Goal: Task Accomplishment & Management: Manage account settings

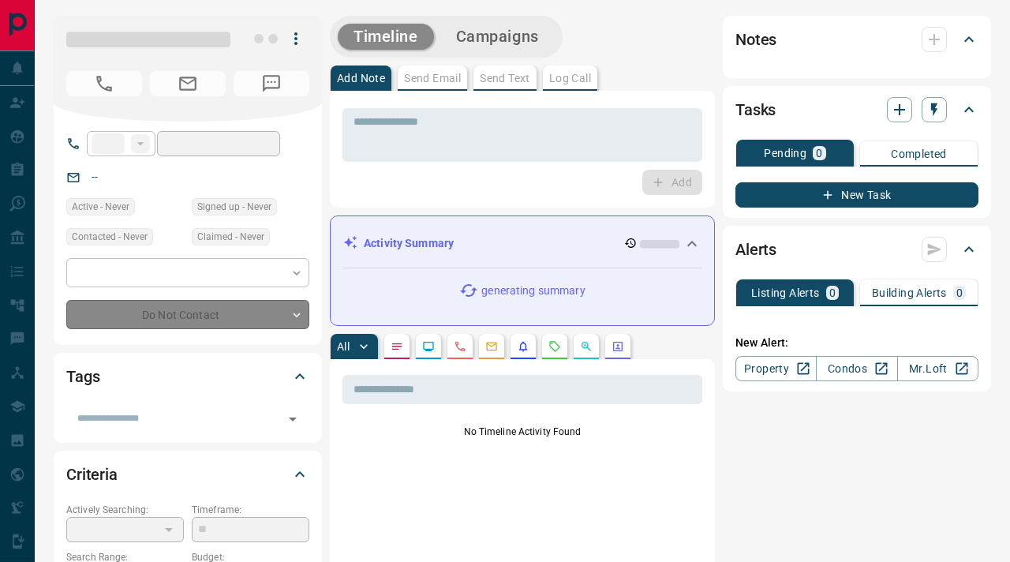
type input "**"
type input "**********"
type input "**"
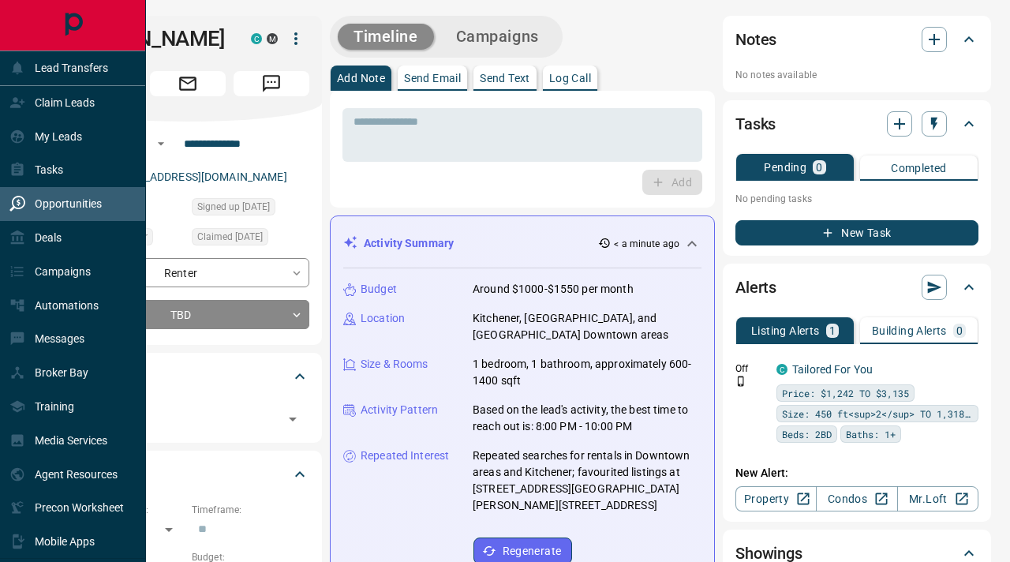
click at [77, 218] on div "Opportunities" at bounding box center [73, 204] width 146 height 34
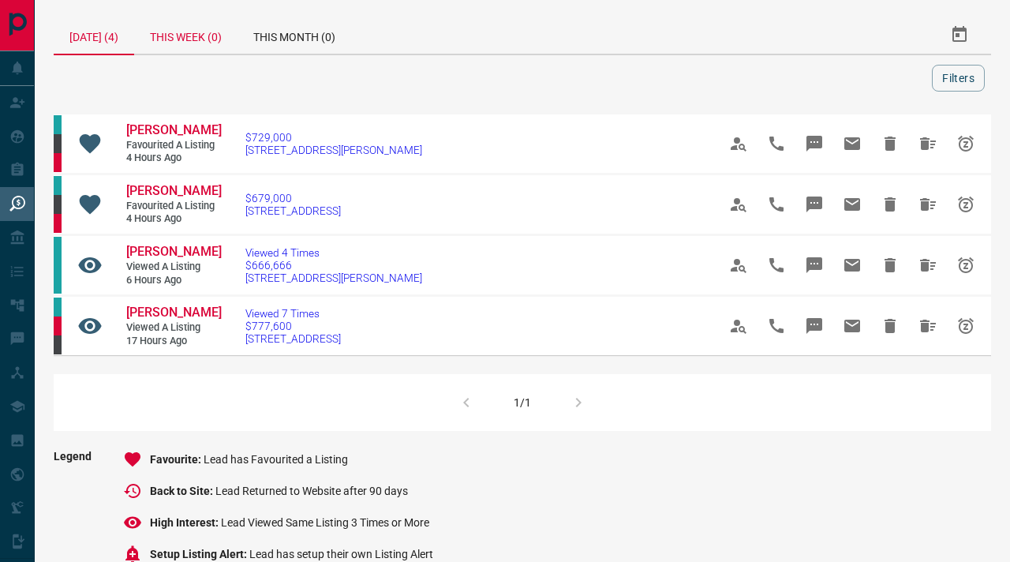
click at [220, 29] on div "This Week (0)" at bounding box center [185, 35] width 103 height 38
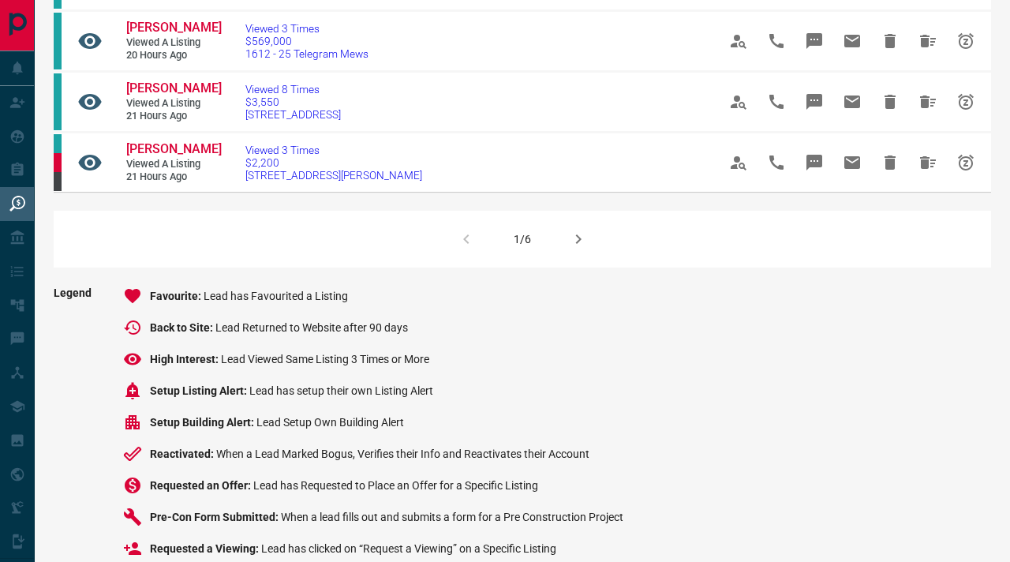
scroll to position [1143, 0]
click at [577, 259] on button "button" at bounding box center [578, 240] width 38 height 38
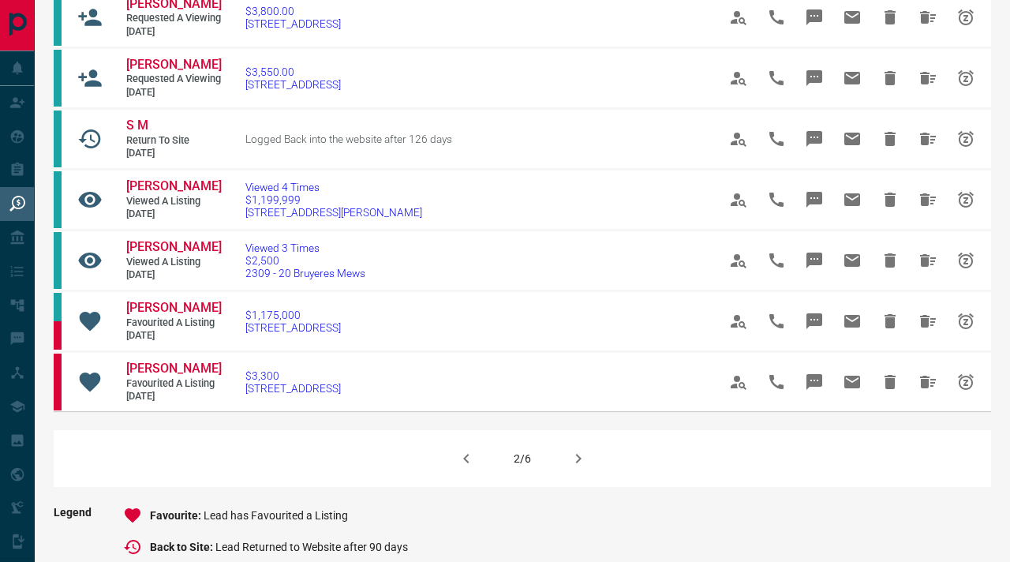
scroll to position [924, 0]
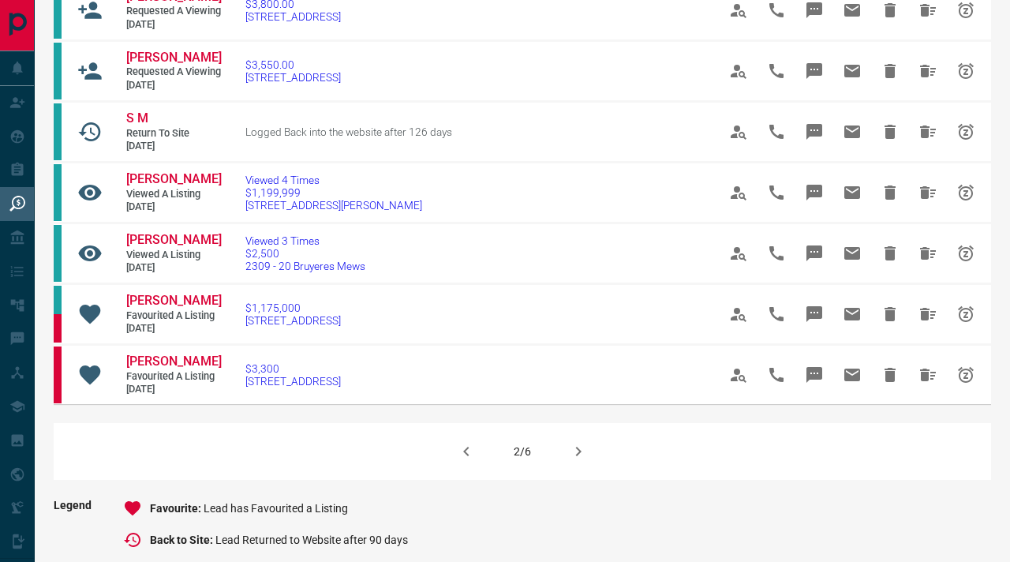
click at [578, 456] on icon "button" at bounding box center [579, 450] width 6 height 9
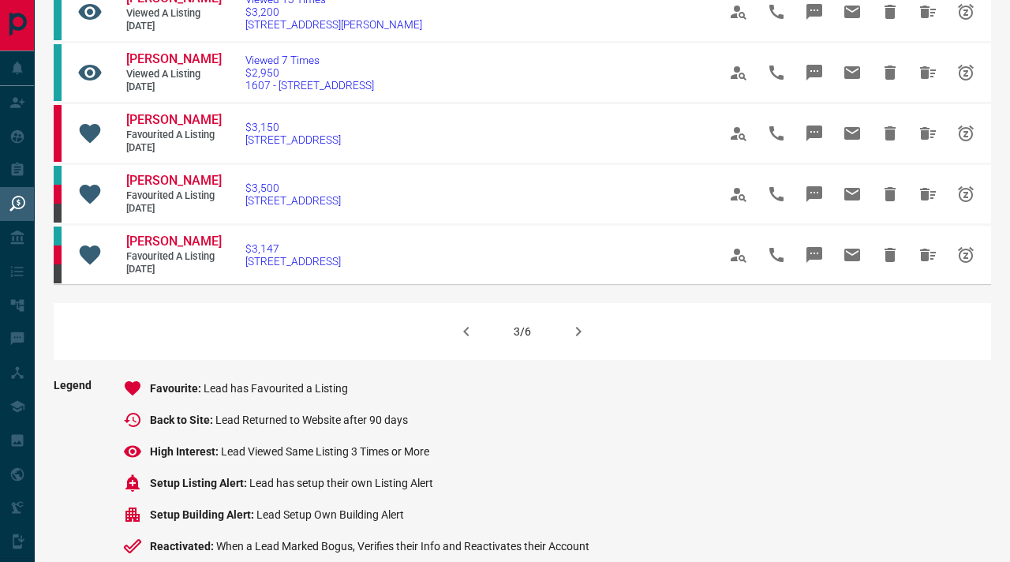
scroll to position [1046, 0]
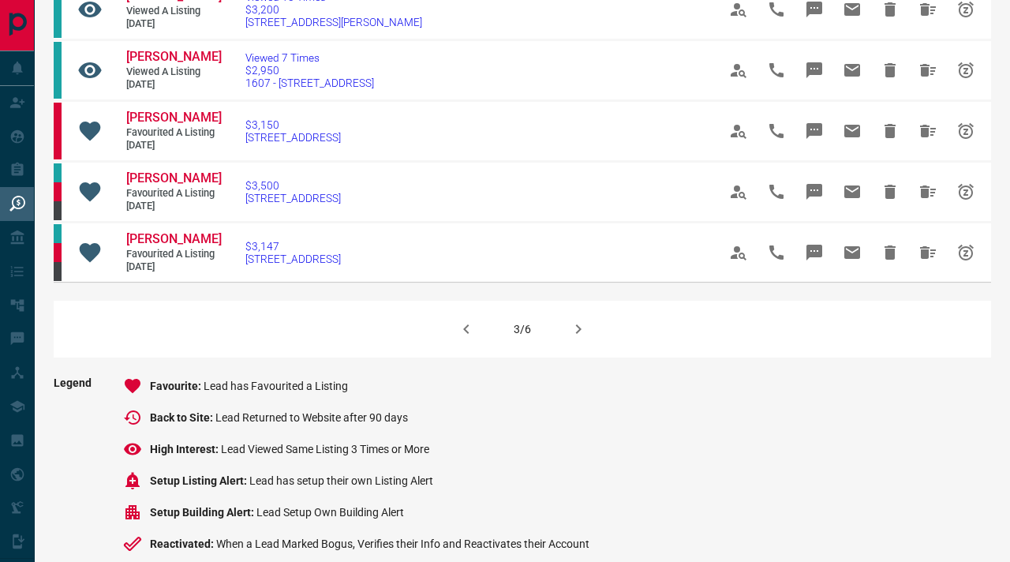
click at [573, 338] on icon "button" at bounding box center [578, 328] width 19 height 19
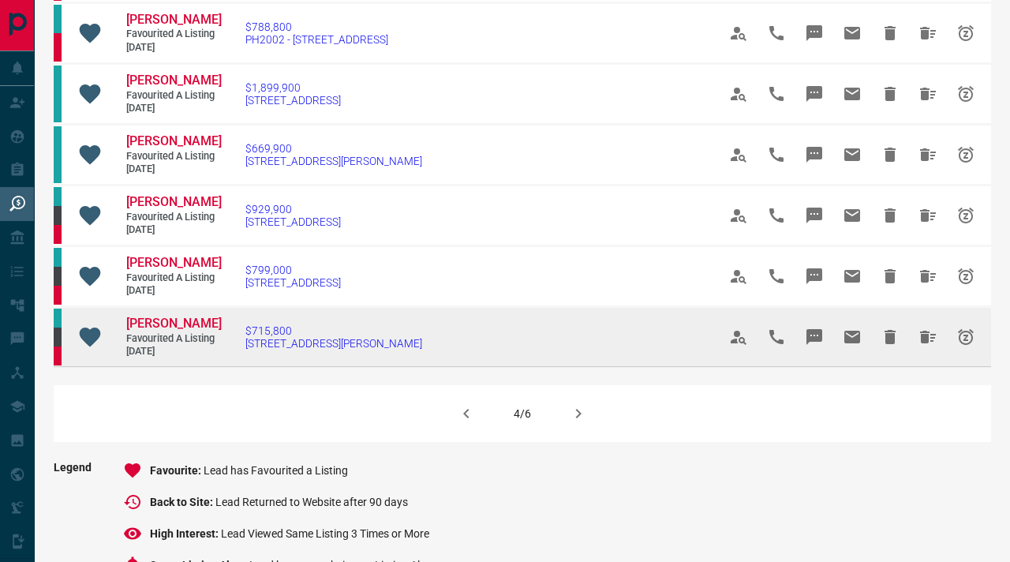
scroll to position [965, 0]
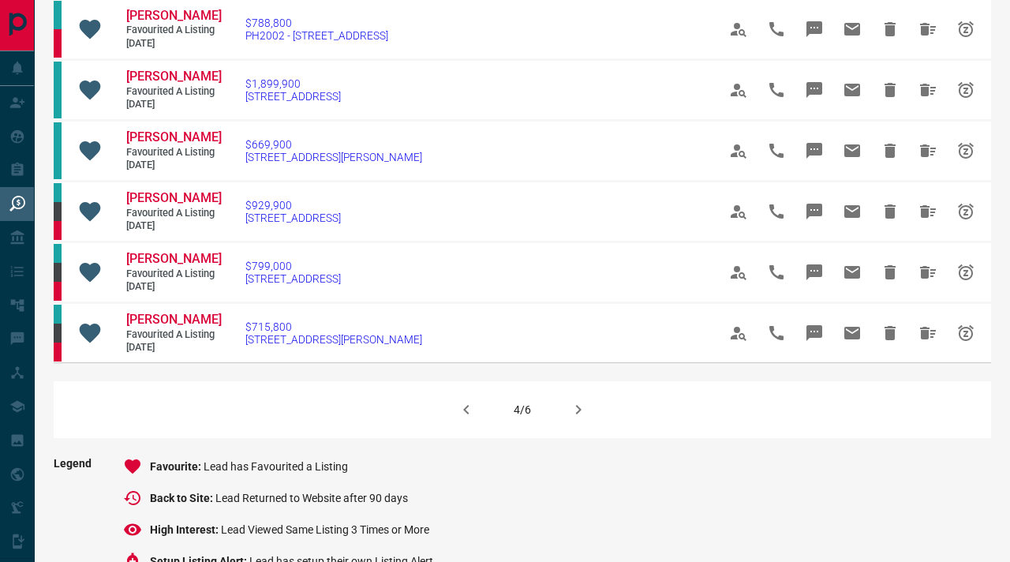
click at [573, 419] on icon "button" at bounding box center [578, 409] width 19 height 19
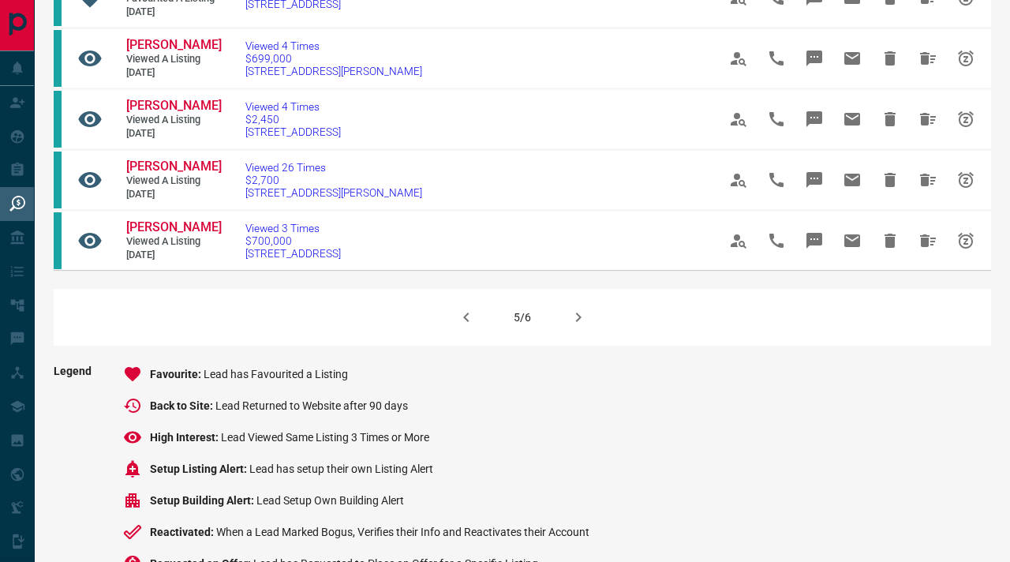
scroll to position [1075, 0]
click at [583, 326] on icon "button" at bounding box center [578, 316] width 19 height 19
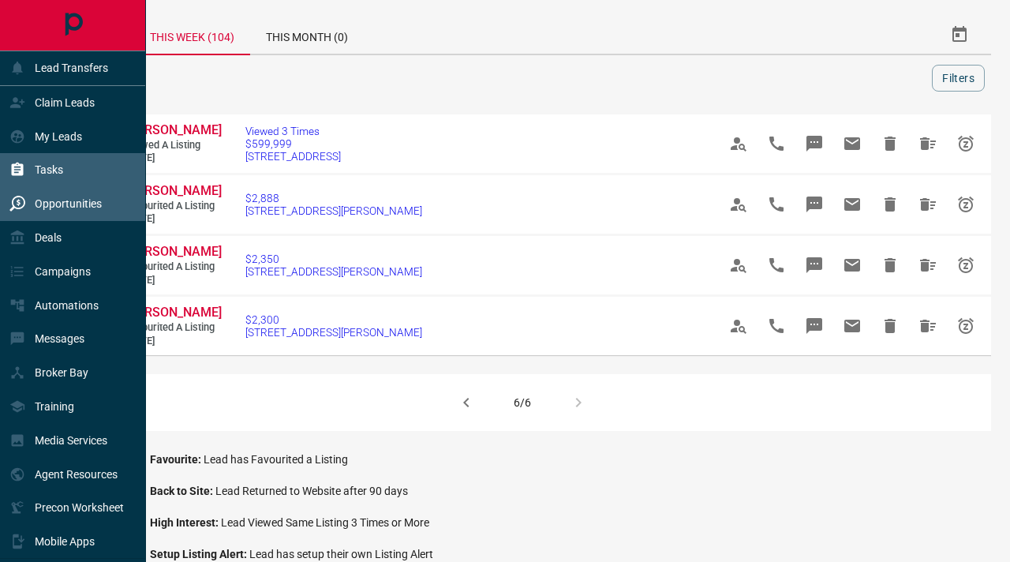
click at [35, 162] on div "Tasks" at bounding box center [36, 170] width 54 height 26
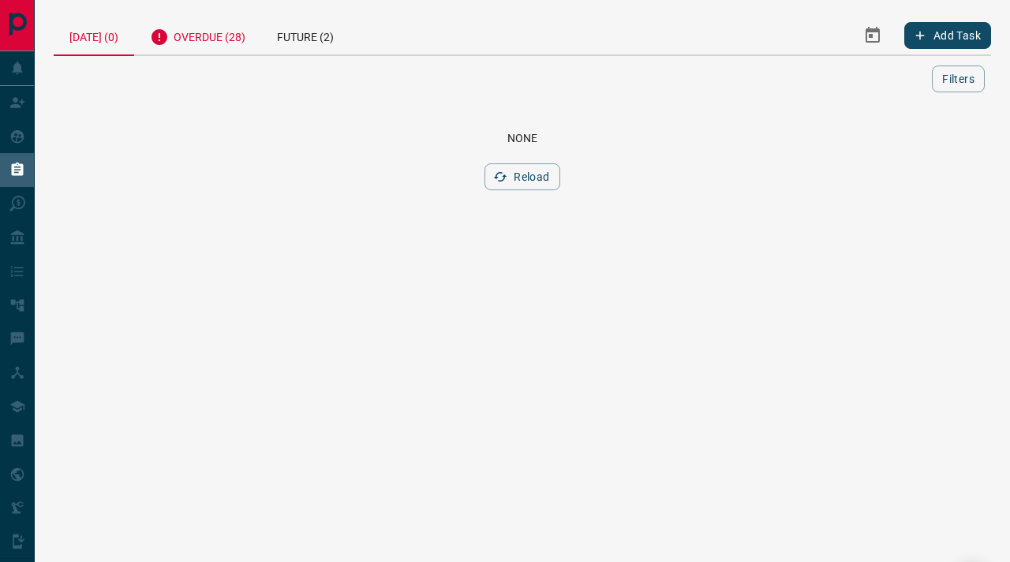
click at [243, 27] on div "Overdue (28)" at bounding box center [197, 35] width 127 height 39
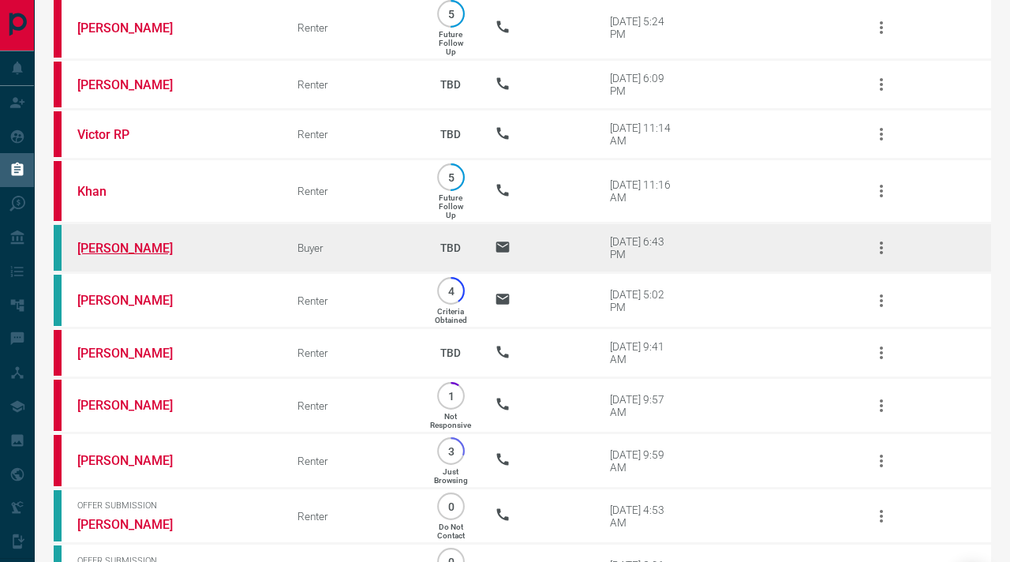
scroll to position [1028, 0]
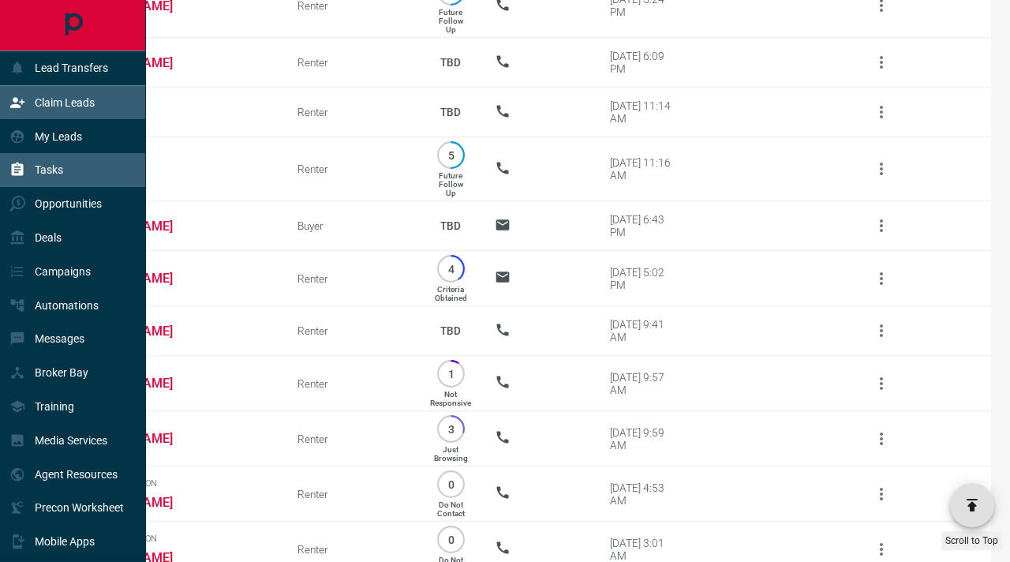
click at [69, 118] on div "Claim Leads" at bounding box center [73, 103] width 146 height 34
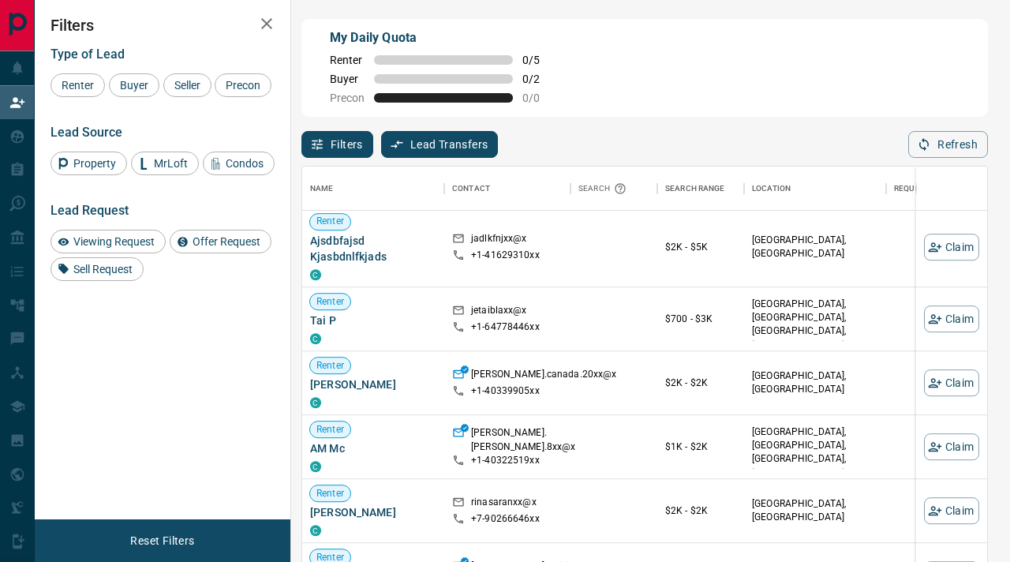
scroll to position [13455, 0]
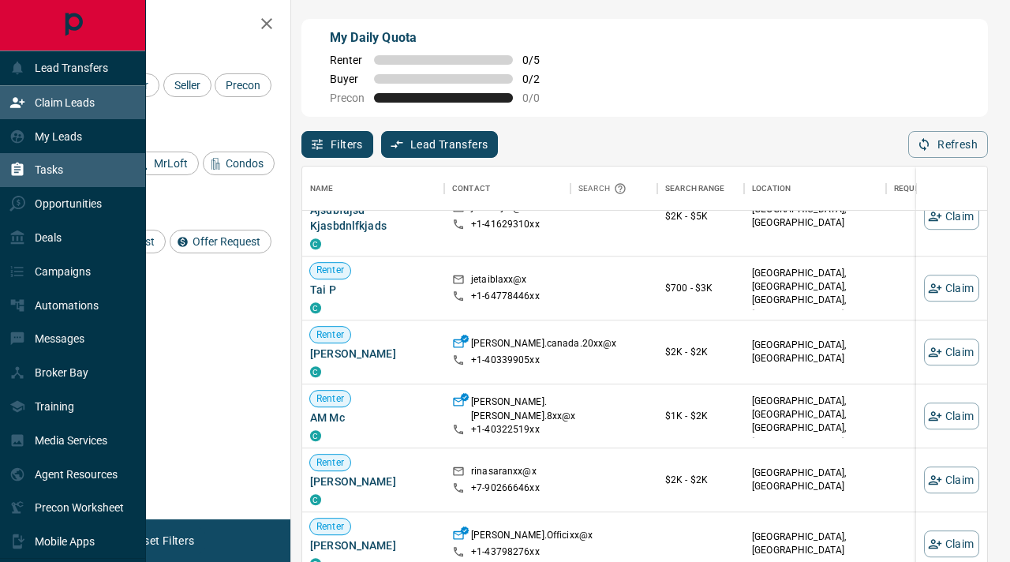
click at [75, 169] on div "Tasks" at bounding box center [73, 170] width 146 height 34
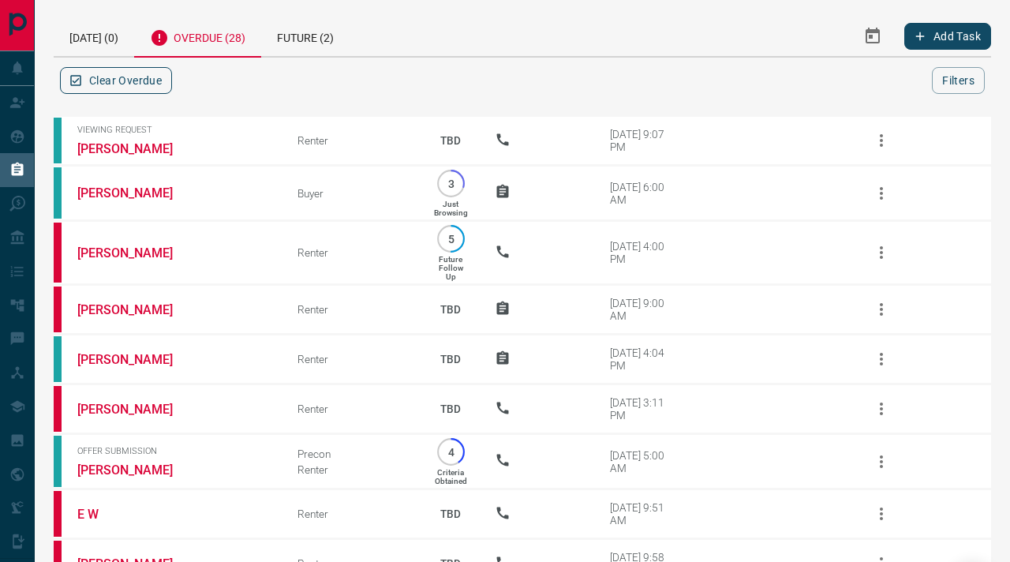
click at [139, 85] on button "Clear Overdue" at bounding box center [116, 80] width 112 height 27
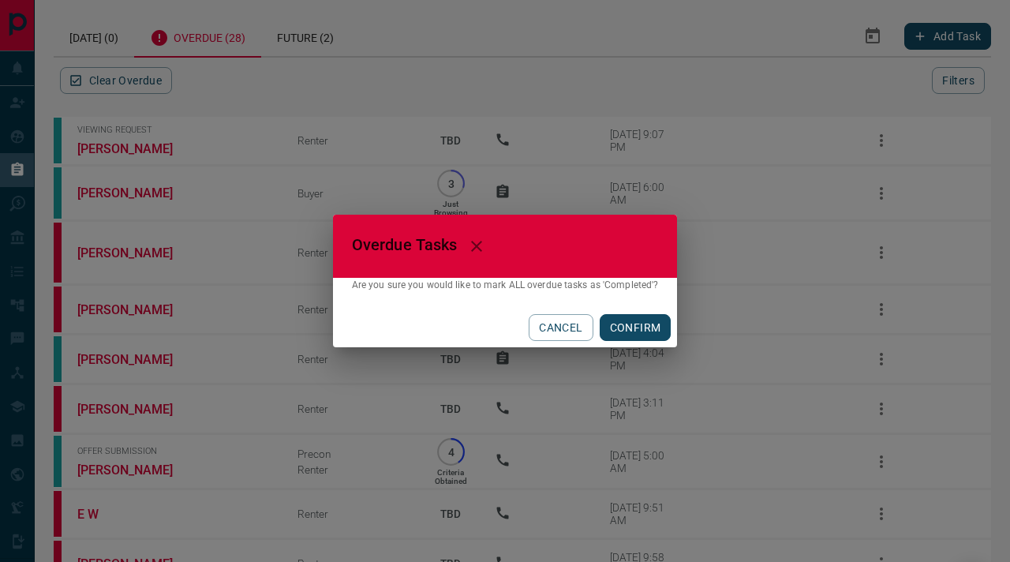
click at [637, 323] on button "CONFIRM" at bounding box center [635, 327] width 72 height 27
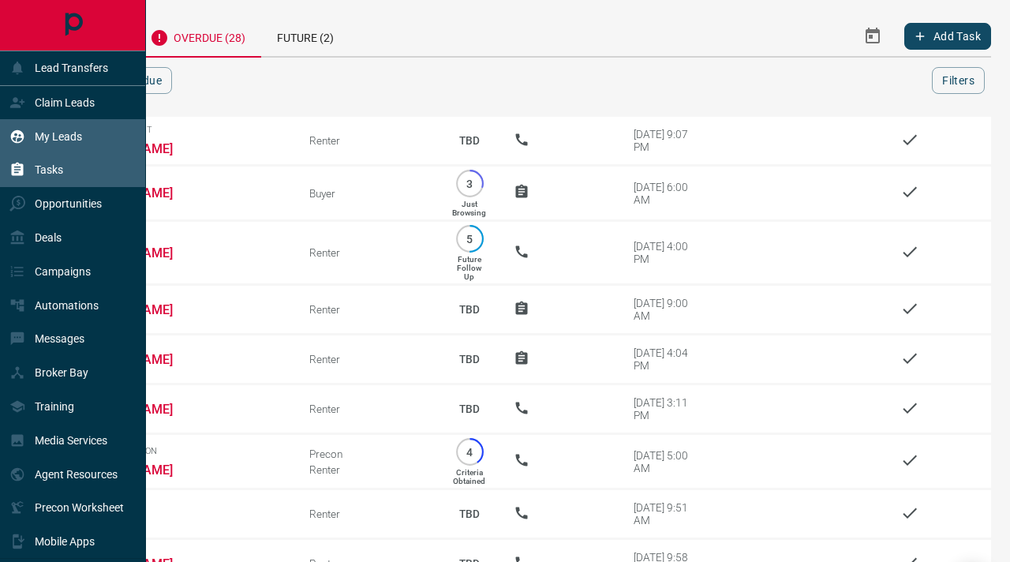
click at [26, 136] on div "My Leads" at bounding box center [45, 136] width 73 height 26
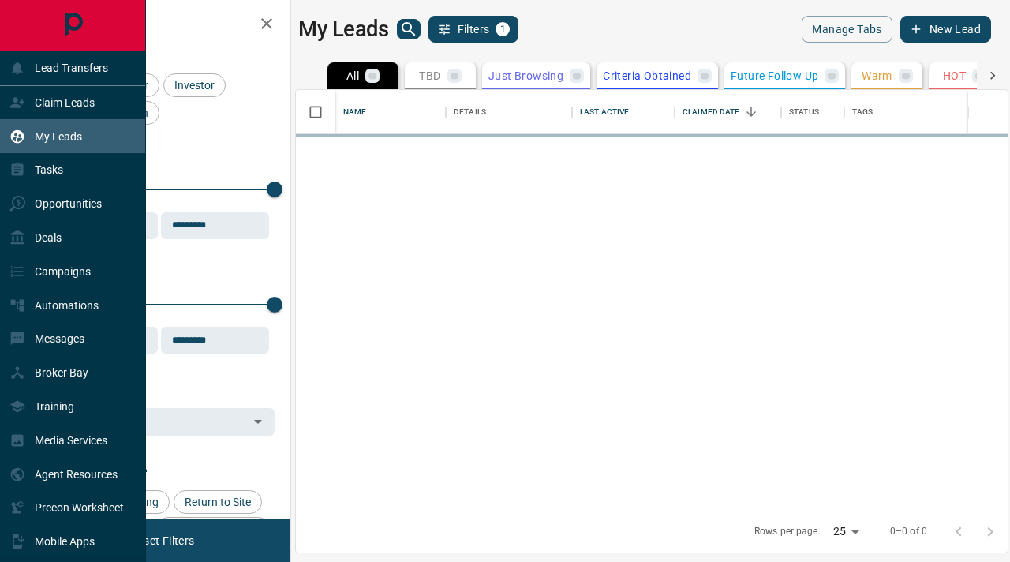
scroll to position [420, 711]
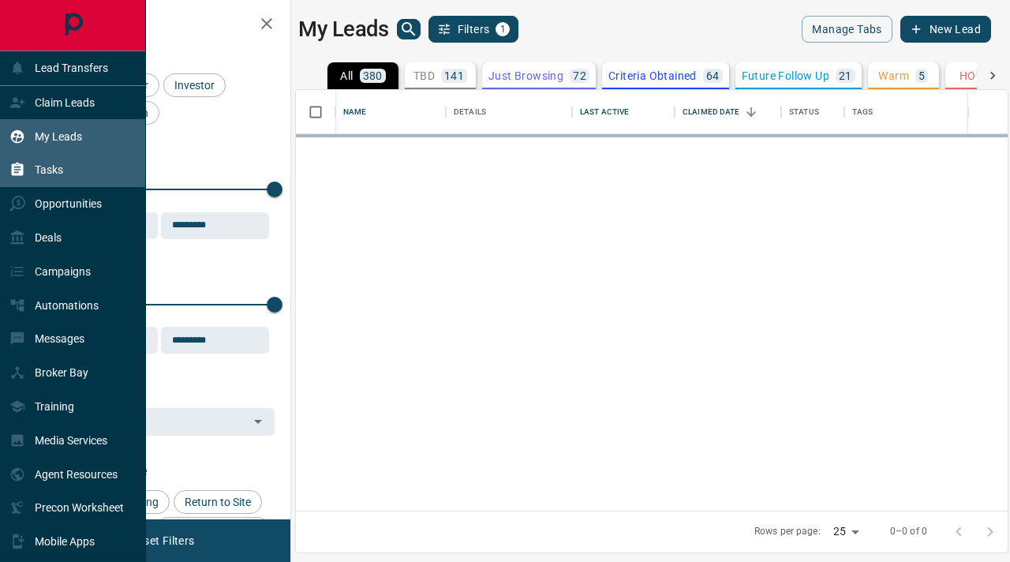
click at [42, 160] on div "Tasks" at bounding box center [36, 170] width 54 height 26
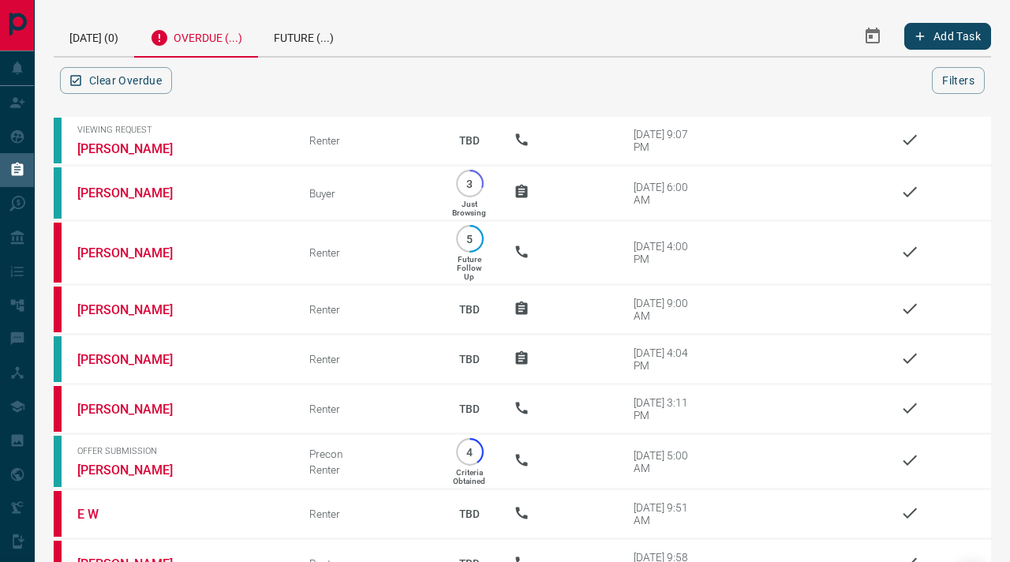
click at [201, 36] on div "Overdue (...)" at bounding box center [196, 37] width 124 height 42
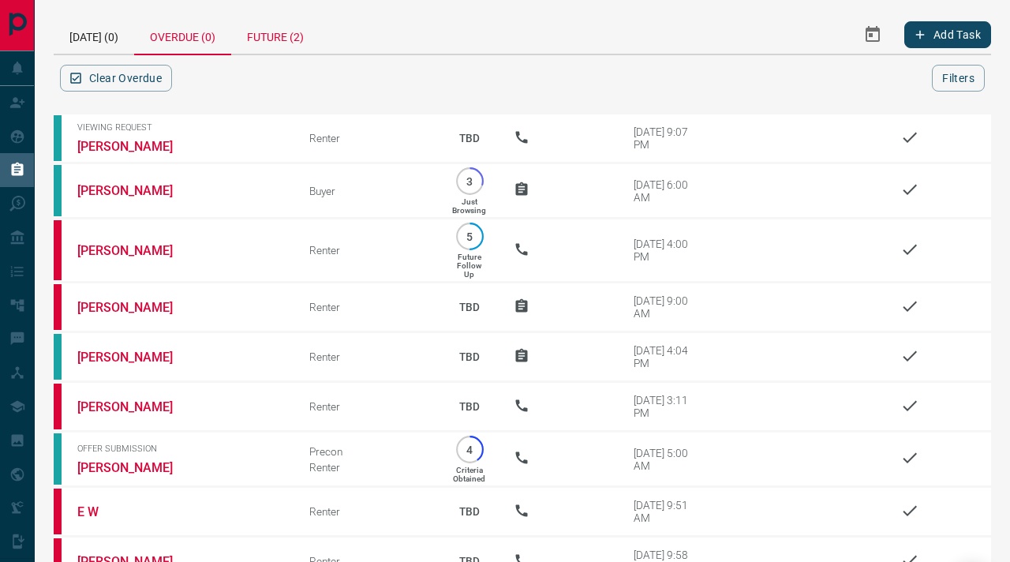
click at [289, 34] on div "Future (2)" at bounding box center [275, 35] width 88 height 38
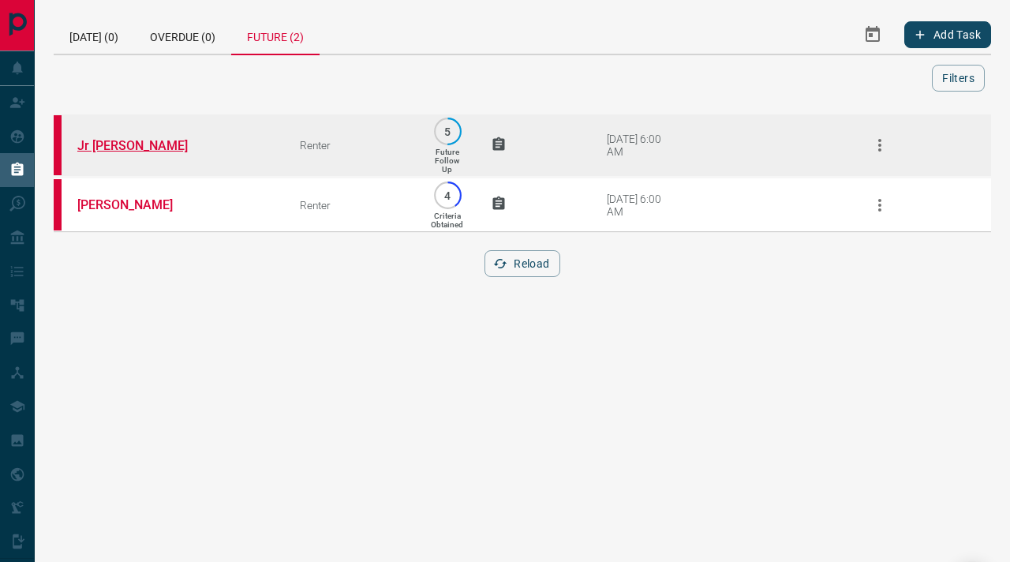
click at [90, 139] on link "Jr [PERSON_NAME]" at bounding box center [136, 145] width 118 height 15
